Goal: Transaction & Acquisition: Subscribe to service/newsletter

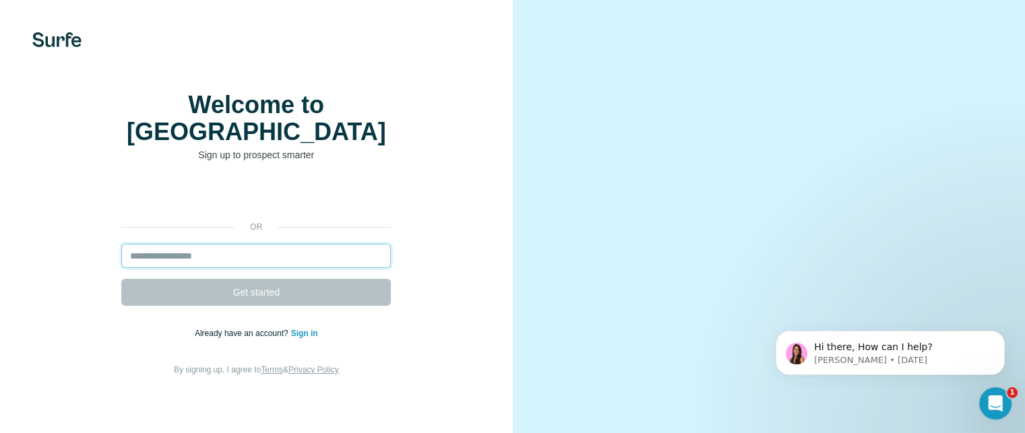
click at [208, 268] on input "email" at bounding box center [256, 256] width 270 height 24
paste input "**********"
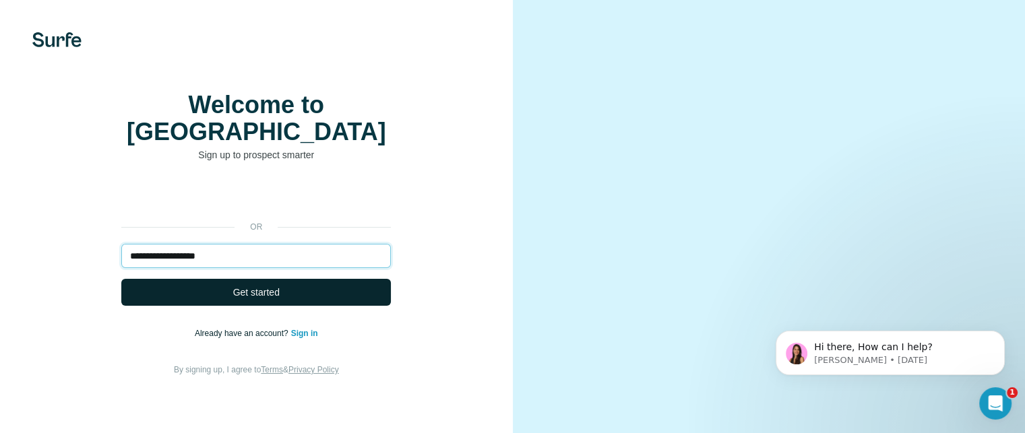
type input "**********"
click at [328, 306] on button "Get started" at bounding box center [256, 292] width 270 height 27
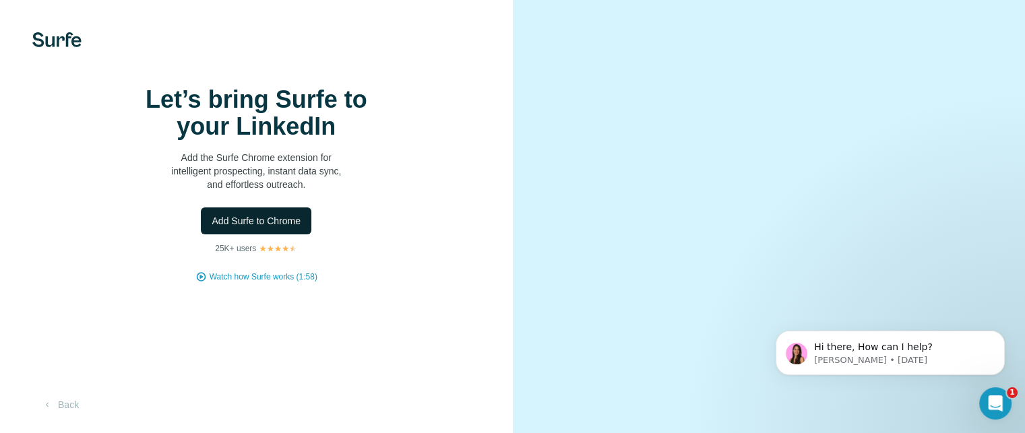
click at [251, 228] on span "Add Surfe to Chrome" at bounding box center [256, 220] width 89 height 13
click at [253, 228] on span "Add Surfe to Chrome" at bounding box center [256, 220] width 89 height 13
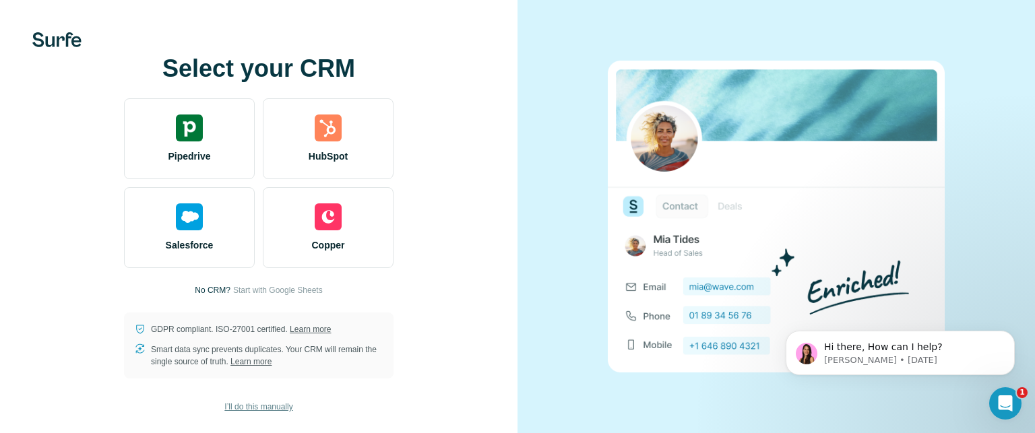
click at [270, 400] on button "I’ll do this manually" at bounding box center [258, 407] width 87 height 20
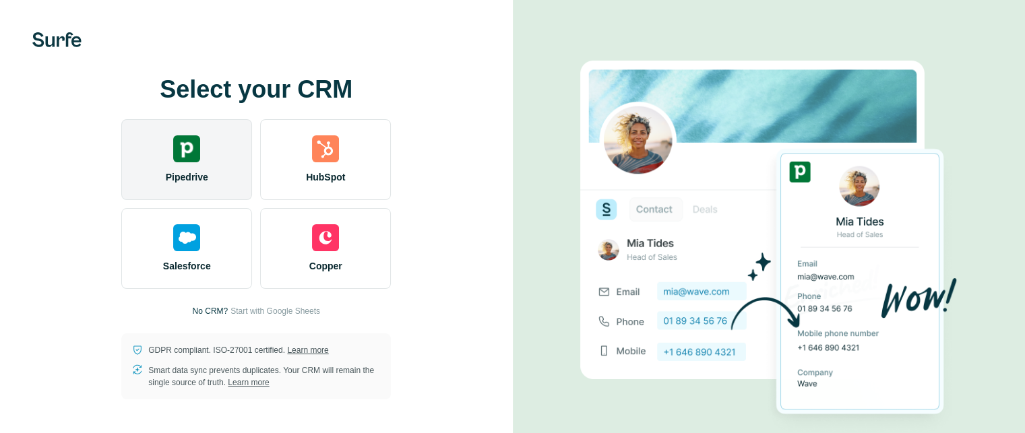
click at [182, 159] on div "Pipedrive" at bounding box center [186, 159] width 131 height 81
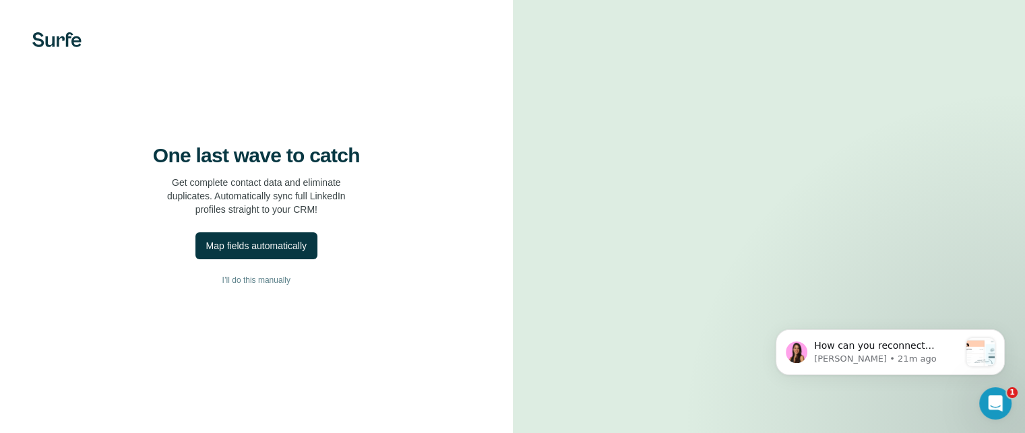
scroll to position [119, 0]
click at [240, 274] on span "I’ll do this manually" at bounding box center [256, 280] width 68 height 12
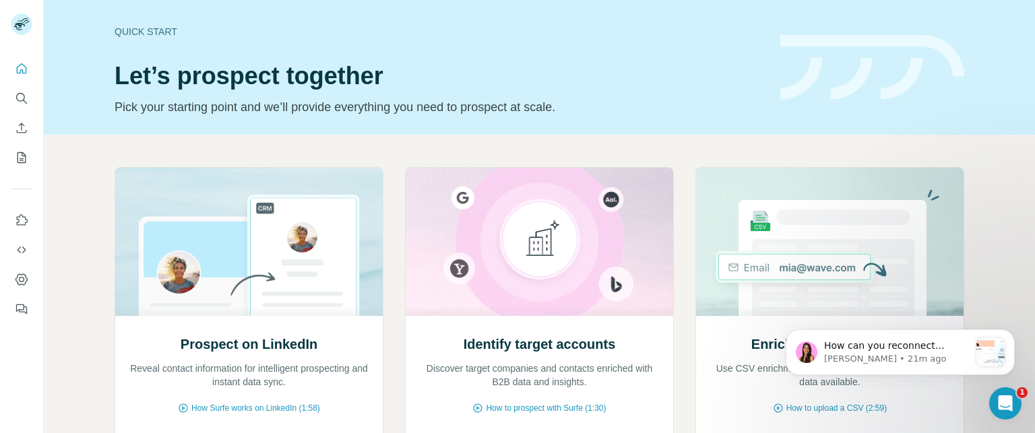
click at [600, 138] on div "Prospect on LinkedIn Reveal contact information for intelligent prospecting and…" at bounding box center [540, 359] width 992 height 448
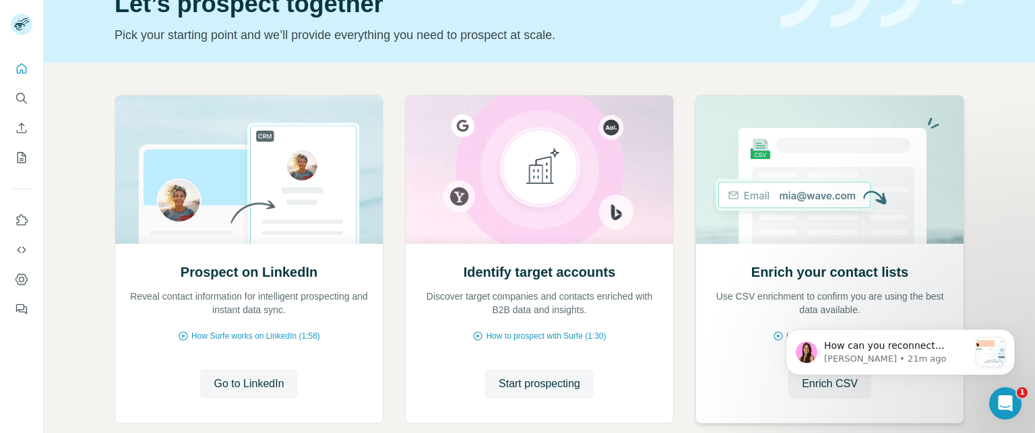
scroll to position [148, 0]
